Goal: Task Accomplishment & Management: Manage account settings

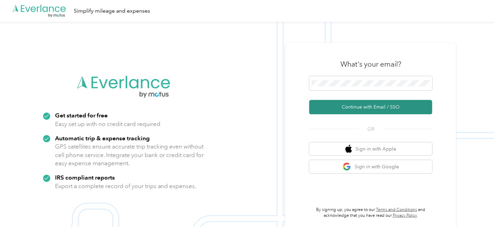
click at [366, 105] on button "Continue with Email / SSO" at bounding box center [370, 107] width 123 height 14
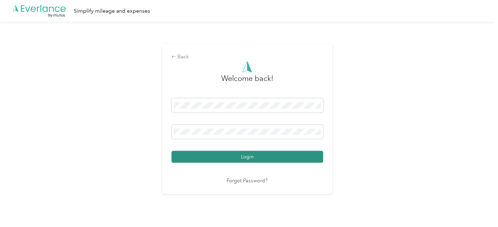
click at [233, 153] on button "Login" at bounding box center [248, 157] width 152 height 12
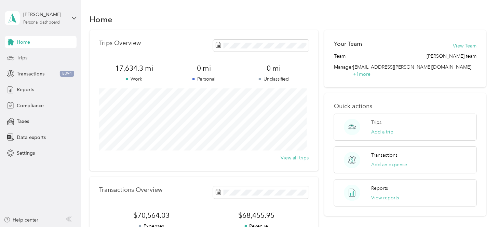
click at [32, 58] on div "Trips" at bounding box center [41, 58] width 72 height 12
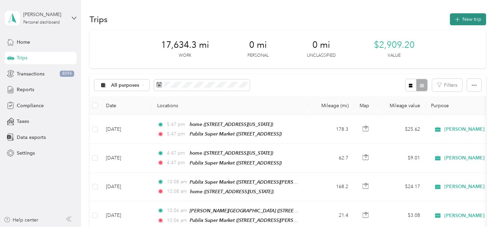
click at [469, 18] on button "New trip" at bounding box center [468, 19] width 36 height 12
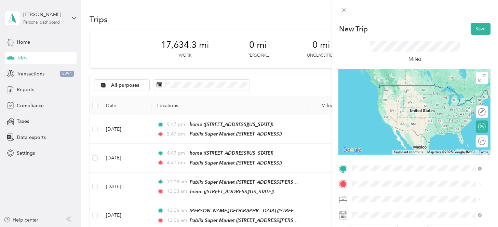
click at [411, 96] on div "home [STREET_ADDRESS][US_STATE]" at bounding box center [399, 92] width 68 height 14
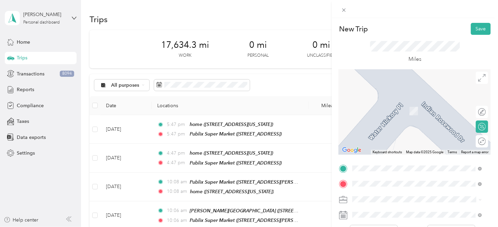
click at [420, 109] on div "TEAM Publix Super Market [STREET_ADDRESS]" at bounding box center [399, 109] width 69 height 17
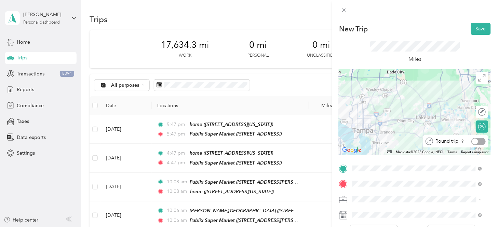
click at [475, 140] on div at bounding box center [479, 141] width 14 height 7
click at [480, 140] on div at bounding box center [483, 141] width 6 height 6
click at [472, 138] on div at bounding box center [475, 141] width 6 height 6
click at [474, 27] on button "Save" at bounding box center [481, 29] width 20 height 12
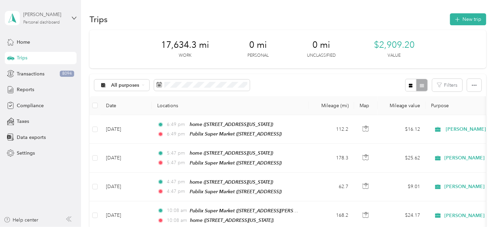
click at [58, 15] on div "[PERSON_NAME]" at bounding box center [44, 14] width 43 height 7
click at [33, 57] on div "Log out" at bounding box center [96, 56] width 173 height 12
